Goal: Task Accomplishment & Management: Use online tool/utility

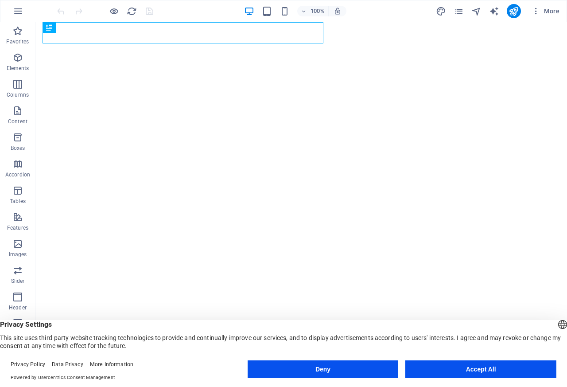
click at [490, 370] on button "Accept All" at bounding box center [480, 369] width 151 height 18
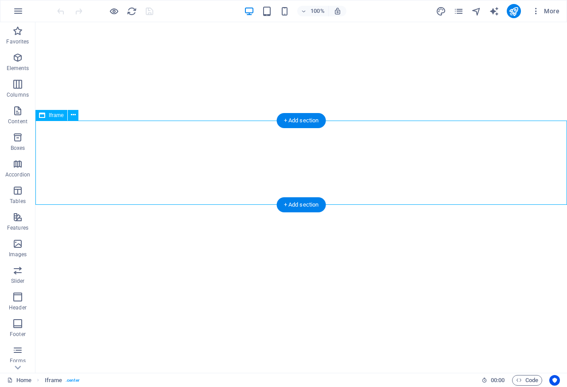
click at [51, 116] on span "Iframe" at bounding box center [56, 115] width 15 height 5
click at [61, 381] on span "Iframe" at bounding box center [54, 380] width 18 height 11
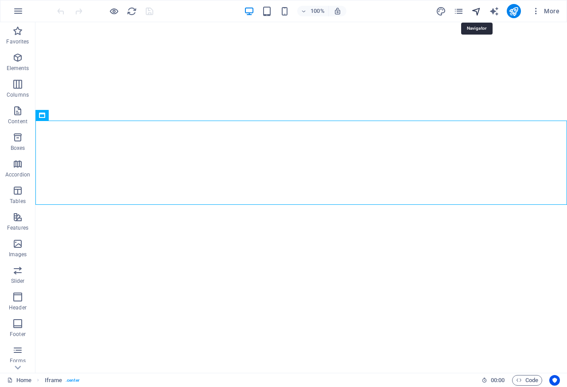
click at [476, 12] on icon "navigator" at bounding box center [476, 11] width 10 height 10
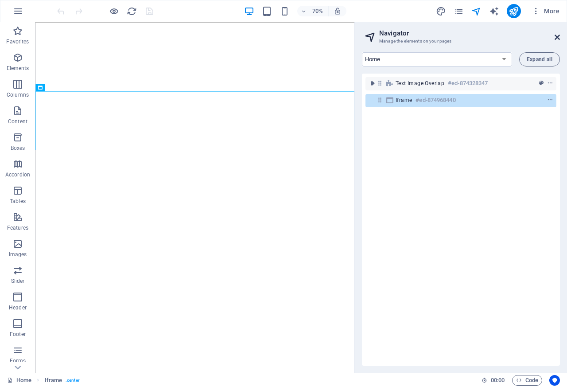
click at [558, 36] on icon at bounding box center [557, 37] width 5 height 7
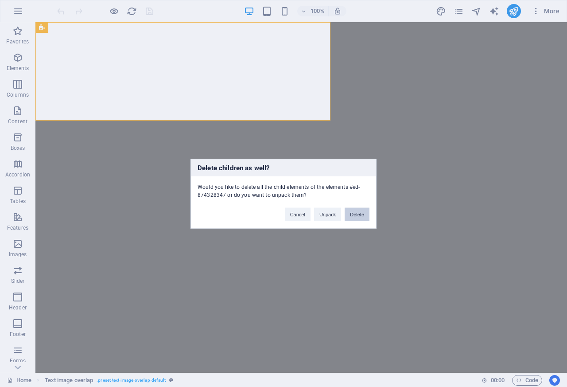
click at [353, 210] on button "Delete" at bounding box center [357, 213] width 25 height 13
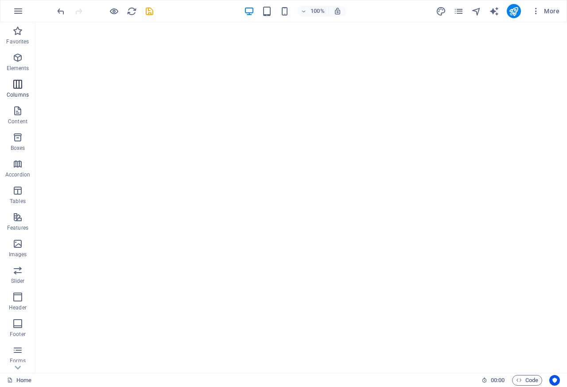
click at [14, 88] on icon "button" at bounding box center [17, 84] width 11 height 11
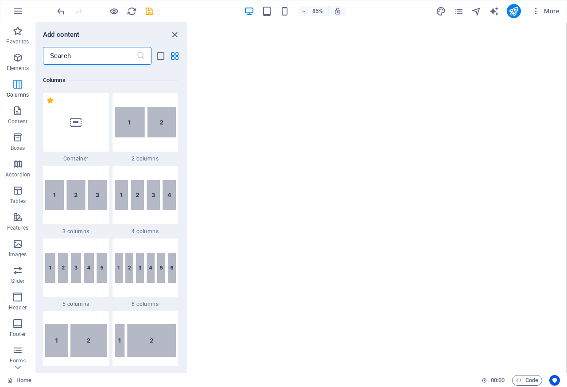
scroll to position [439, 0]
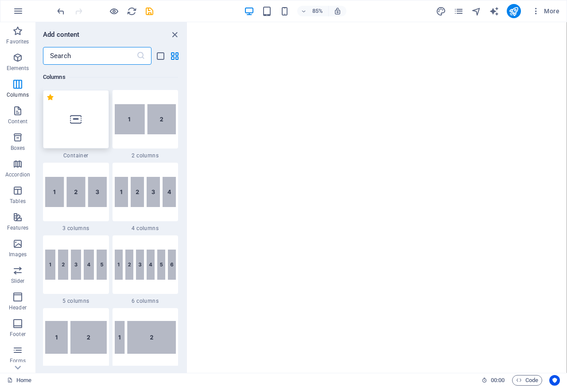
click at [81, 120] on icon at bounding box center [76, 119] width 12 height 12
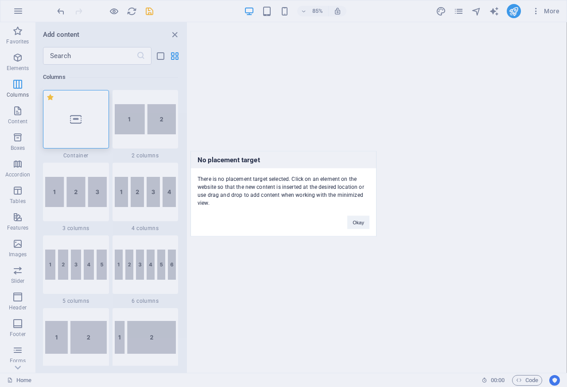
drag, startPoint x: 72, startPoint y: 120, endPoint x: 342, endPoint y: 170, distance: 275.0
click at [342, 170] on div "No placement target There is no placement target selected. Click on an element …" at bounding box center [283, 193] width 567 height 387
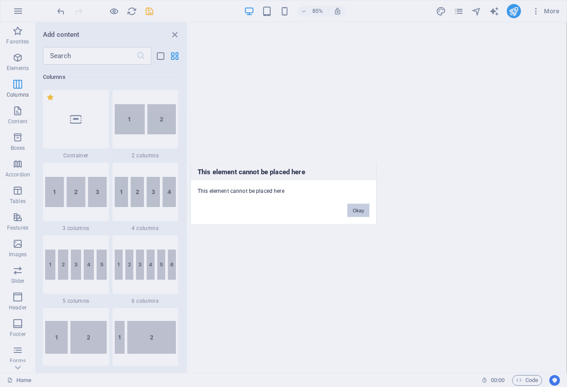
click at [360, 206] on button "Okay" at bounding box center [358, 209] width 22 height 13
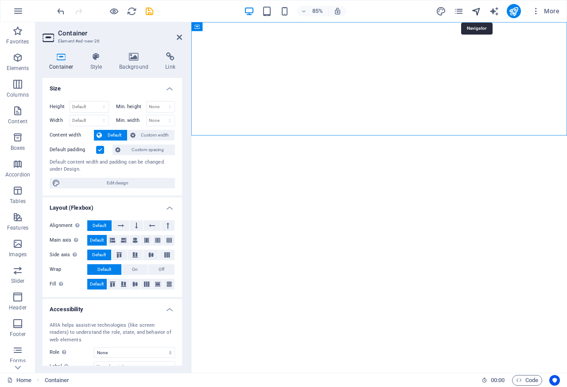
click at [478, 11] on icon "navigator" at bounding box center [476, 11] width 10 height 10
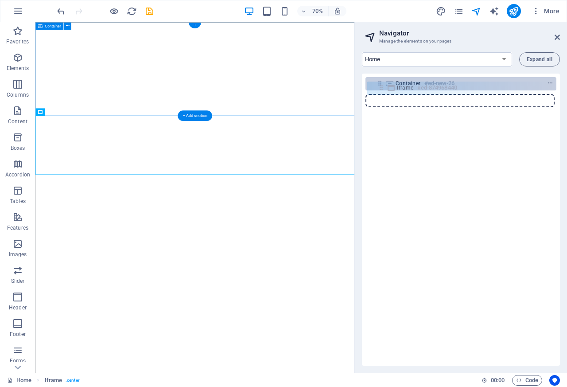
drag, startPoint x: 380, startPoint y: 100, endPoint x: 381, endPoint y: 82, distance: 17.8
click at [381, 82] on div "Container #ed-new-26 Iframe #ed-874968440" at bounding box center [461, 220] width 198 height 292
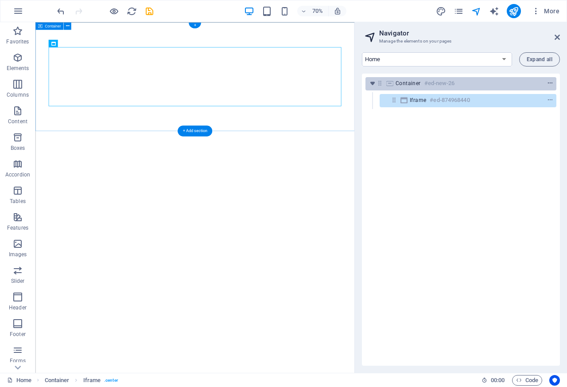
click at [548, 83] on icon "context-menu" at bounding box center [550, 83] width 6 height 6
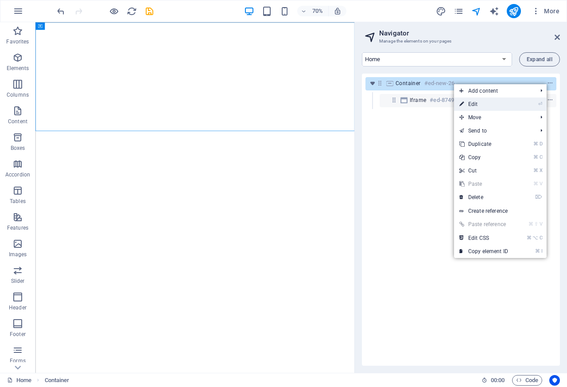
click at [506, 102] on link "⏎ Edit" at bounding box center [483, 103] width 59 height 13
